Goal: Check status: Check status

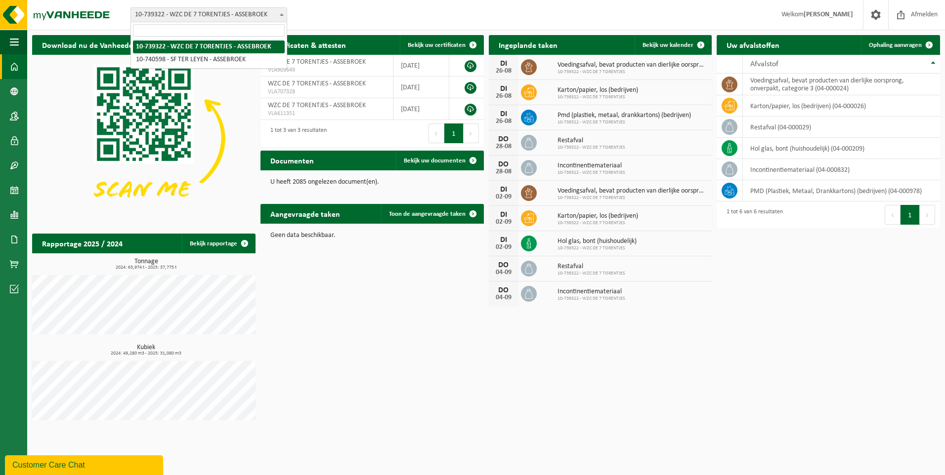
click at [285, 13] on span at bounding box center [282, 14] width 10 height 13
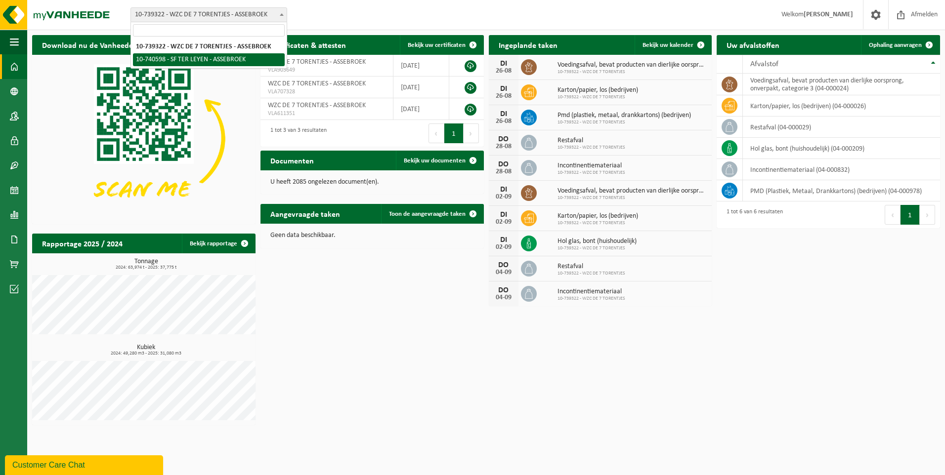
select select "4342"
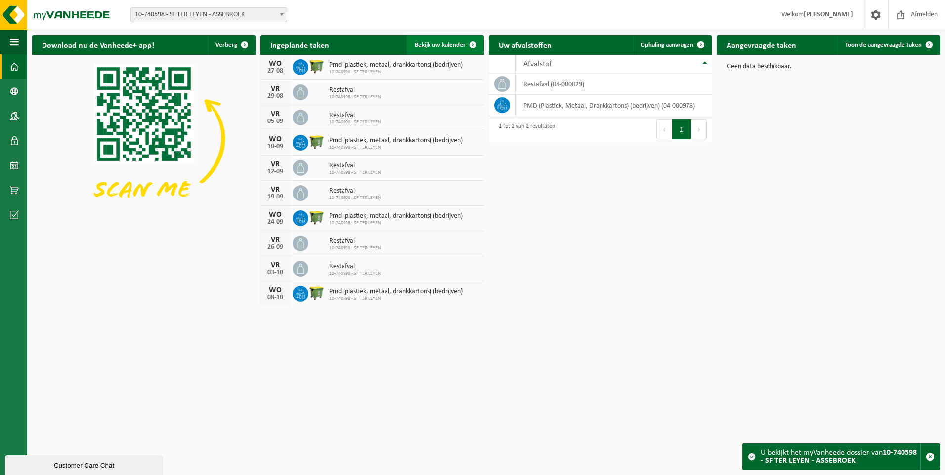
click at [452, 44] on span "Bekijk uw kalender" at bounding box center [440, 45] width 51 height 6
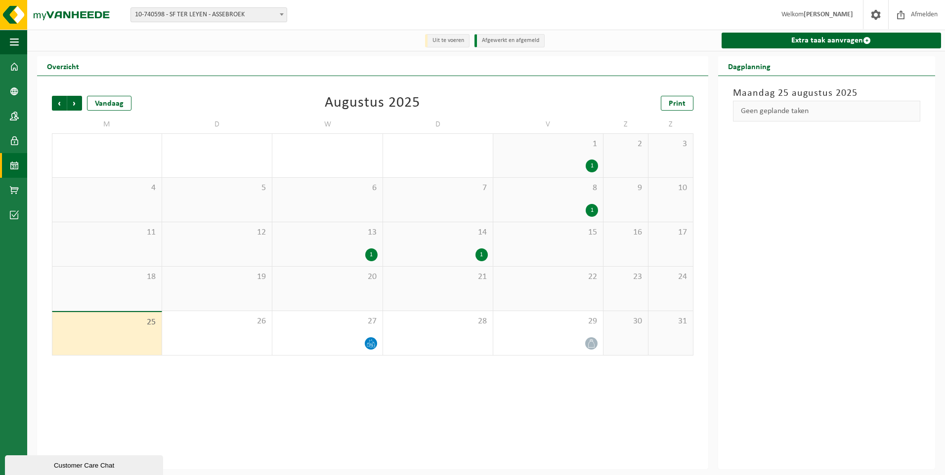
click at [480, 254] on div "1" at bounding box center [481, 255] width 12 height 13
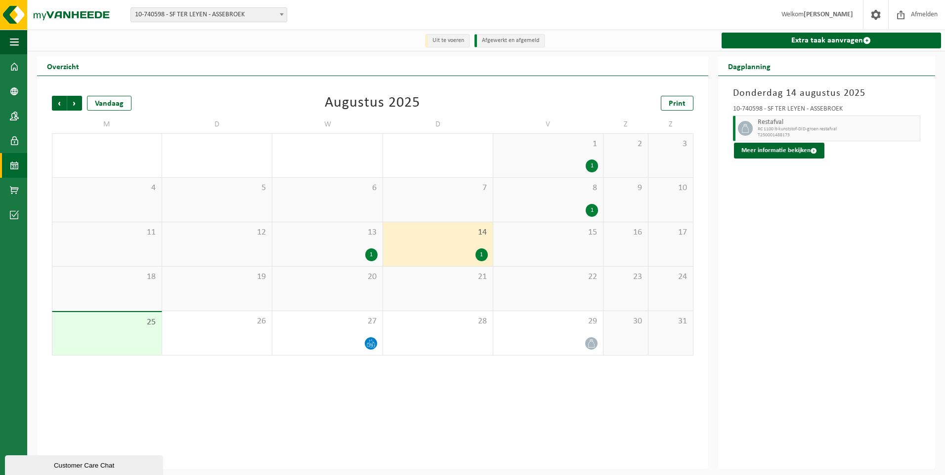
click at [575, 296] on div "22" at bounding box center [548, 289] width 110 height 44
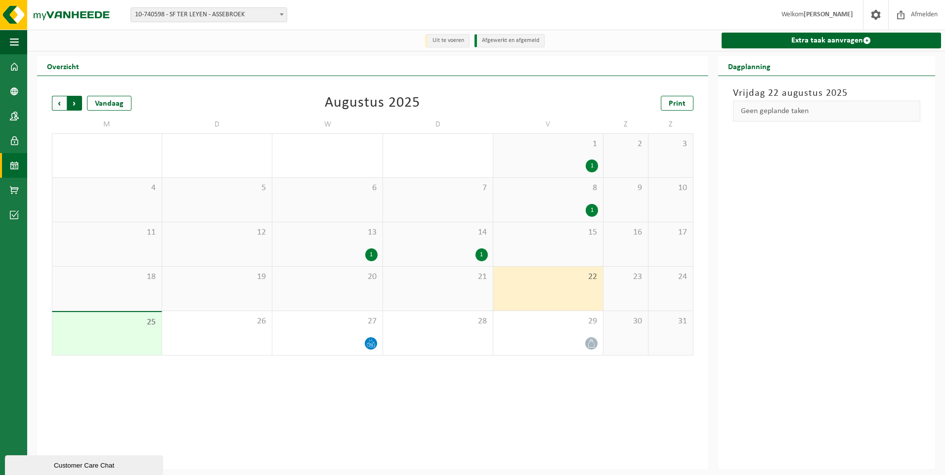
click at [56, 104] on span "Vorige" at bounding box center [59, 103] width 15 height 15
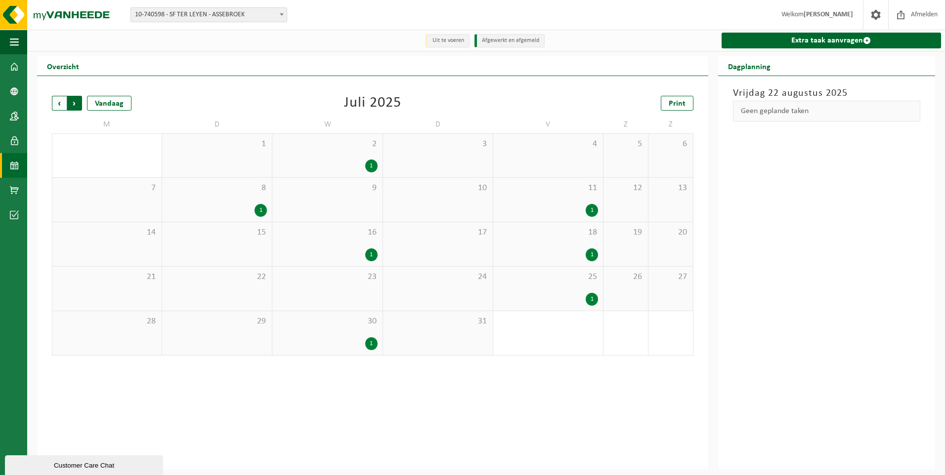
click at [56, 102] on span "Vorige" at bounding box center [59, 103] width 15 height 15
click at [75, 104] on span "Volgende" at bounding box center [74, 103] width 15 height 15
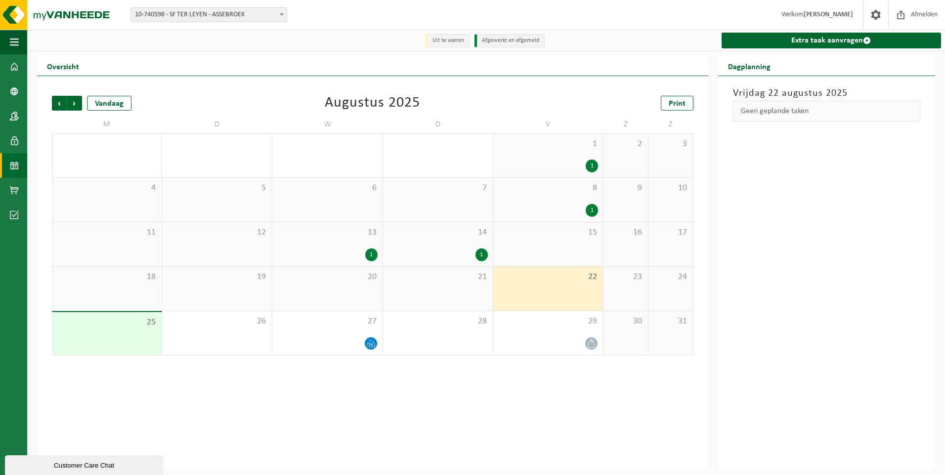
click at [481, 254] on div "1" at bounding box center [481, 255] width 12 height 13
